Goal: Information Seeking & Learning: Learn about a topic

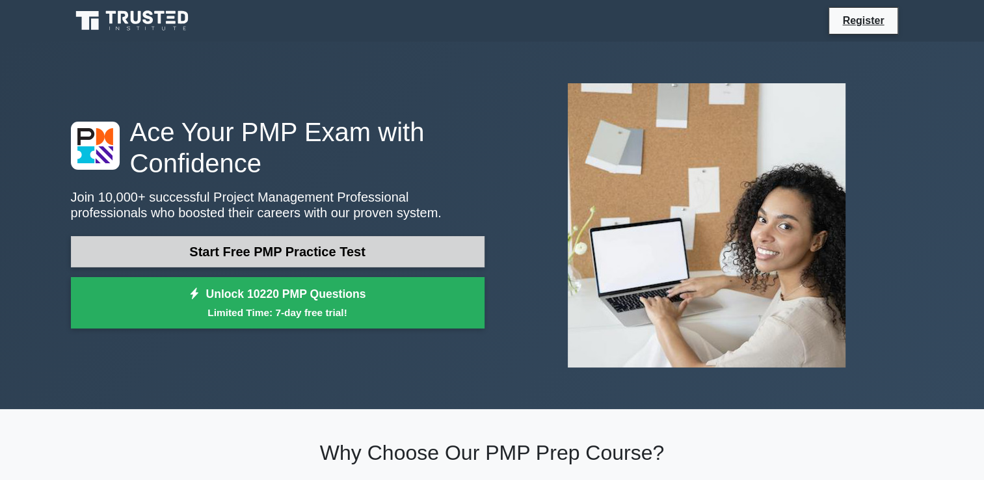
click at [260, 247] on link "Start Free PMP Practice Test" at bounding box center [278, 251] width 414 height 31
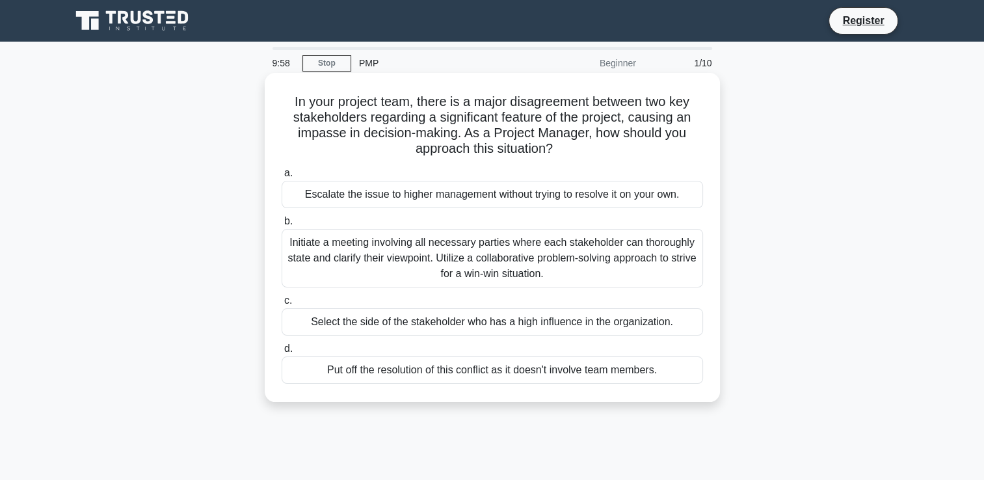
click at [377, 92] on div "In your project team, there is a major disagreement between two key stakeholder…" at bounding box center [492, 237] width 445 height 319
click at [371, 196] on div "Escalate the issue to higher management without trying to resolve it on your ow…" at bounding box center [492, 194] width 421 height 27
click at [282, 177] on input "a. Escalate the issue to higher management without trying to resolve it on your…" at bounding box center [282, 173] width 0 height 8
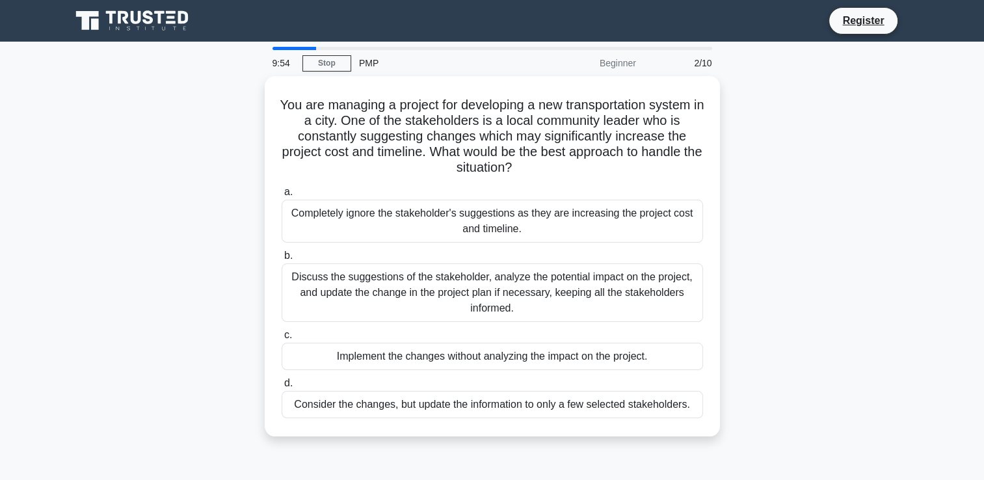
click at [272, 66] on div "9:54" at bounding box center [284, 63] width 38 height 26
